Goal: Task Accomplishment & Management: Use online tool/utility

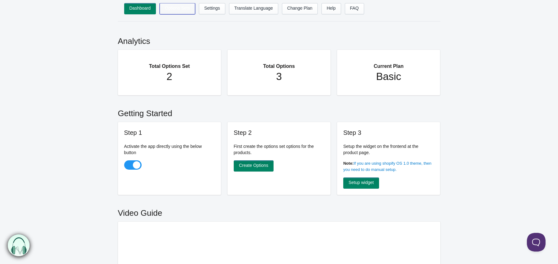
click at [183, 10] on link "Options Sets" at bounding box center [178, 8] width 36 height 11
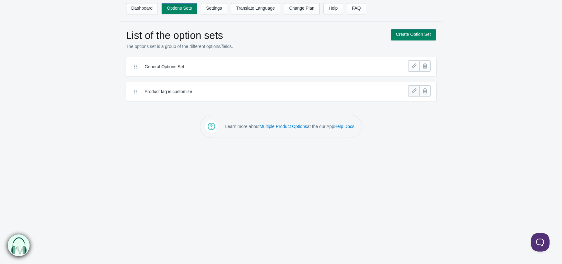
click at [413, 92] on link at bounding box center [413, 90] width 11 height 11
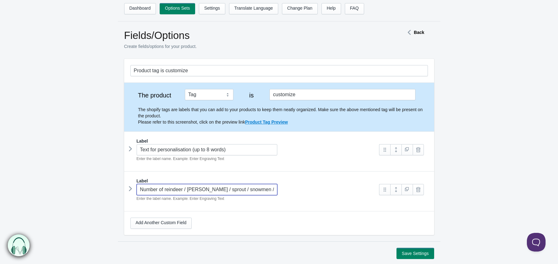
click at [166, 189] on input "Number of reindeer / robin / sprout / snowmen / penguin required? (2-6)" at bounding box center [207, 189] width 141 height 11
type input "Number of mince pies / jumpers / reindeer / [PERSON_NAME] / sprout / snowmen / …"
click at [409, 251] on button "Save Settings" at bounding box center [415, 253] width 37 height 11
drag, startPoint x: 302, startPoint y: 94, endPoint x: 271, endPoint y: 93, distance: 30.5
click at [271, 93] on input "customize" at bounding box center [343, 94] width 146 height 11
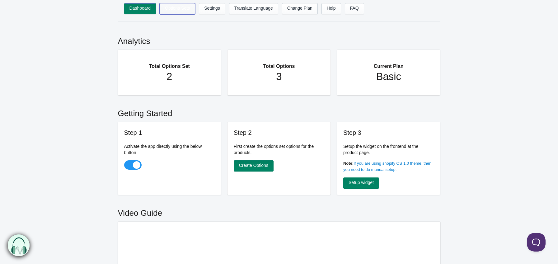
click at [178, 8] on link "Options Sets" at bounding box center [178, 8] width 36 height 11
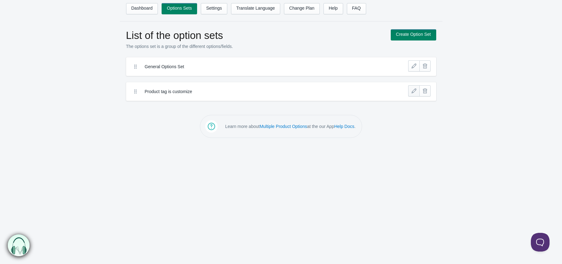
click at [415, 92] on link at bounding box center [413, 90] width 11 height 11
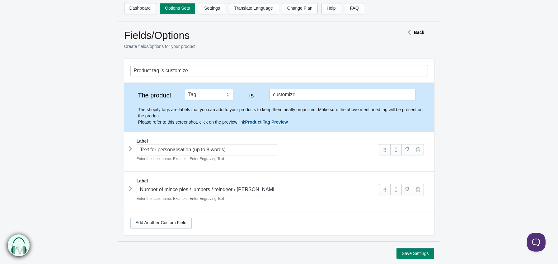
click at [273, 122] on link "Product Tag Preview" at bounding box center [266, 122] width 43 height 5
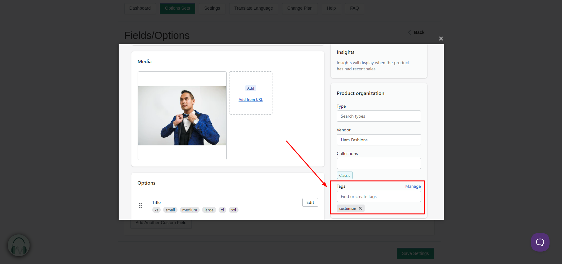
click at [443, 40] on button "×" at bounding box center [283, 39] width 325 height 14
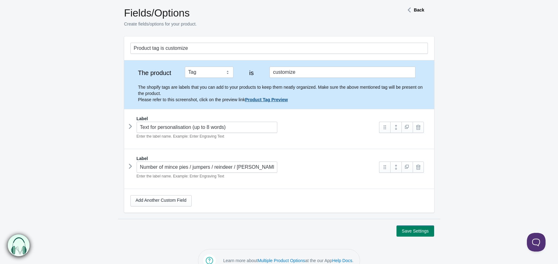
scroll to position [36, 0]
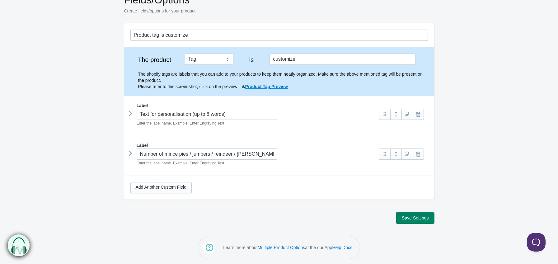
click at [413, 221] on button "Save Settings" at bounding box center [415, 217] width 37 height 11
click at [413, 218] on button "Save Settings" at bounding box center [415, 217] width 37 height 11
